Goal: Task Accomplishment & Management: Complete application form

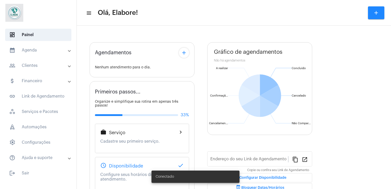
type input "[URL][DOMAIN_NAME]"
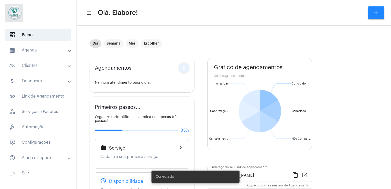
click at [184, 70] on mat-icon "add" at bounding box center [184, 68] width 6 height 6
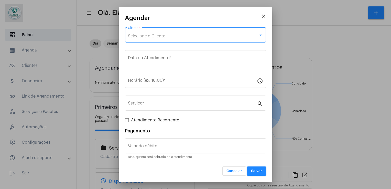
click at [167, 38] on div "Selecione o Cliente" at bounding box center [193, 36] width 130 height 5
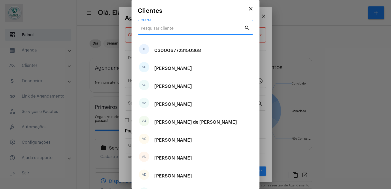
click at [169, 29] on input "Cliente" at bounding box center [192, 28] width 103 height 5
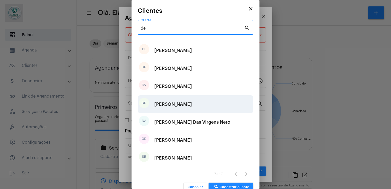
type input "de"
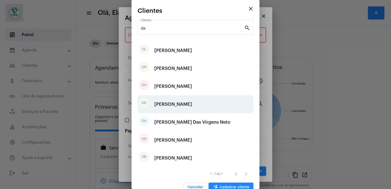
click at [173, 104] on div "[PERSON_NAME]" at bounding box center [173, 103] width 38 height 15
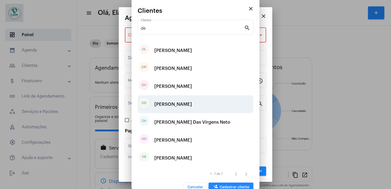
type input "R$"
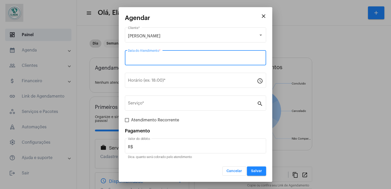
click at [170, 58] on input "Data do Atendimento *" at bounding box center [195, 59] width 135 height 5
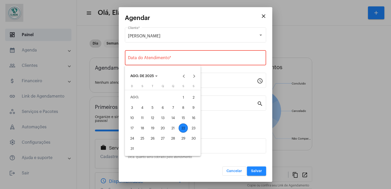
click at [183, 129] on div "22" at bounding box center [183, 127] width 9 height 9
type input "[DATE]"
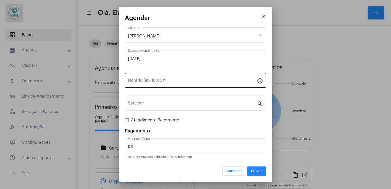
click at [165, 85] on div "Horário (ex: 18:00) *" at bounding box center [192, 80] width 129 height 16
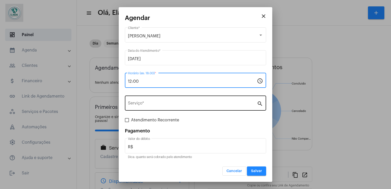
type input "12:00"
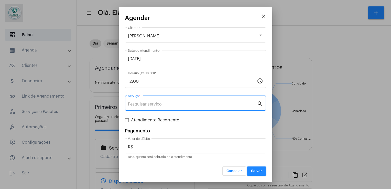
click at [145, 106] on input "Serviço *" at bounding box center [192, 104] width 129 height 5
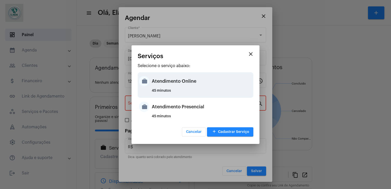
click at [205, 87] on div "Atendimento Online" at bounding box center [202, 80] width 100 height 15
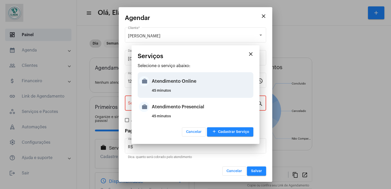
type input "Atendimento Online"
type input "R$ 100"
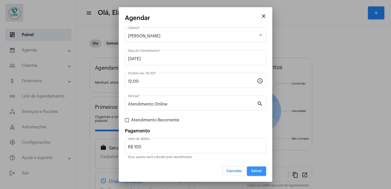
click at [258, 174] on button "Salvar" at bounding box center [256, 170] width 19 height 9
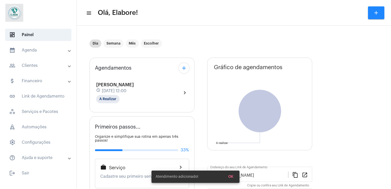
click at [346, 132] on div "Agendamentos add [PERSON_NAME] schedule [DATE] 12:00 A Realizar chevron_right P…" at bounding box center [234, 163] width 288 height 218
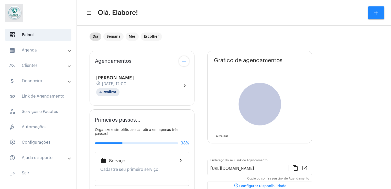
scroll to position [3, 0]
